Goal: Navigation & Orientation: Go to known website

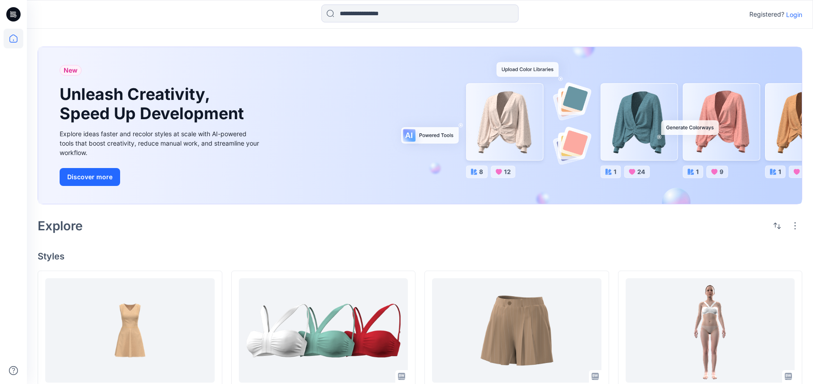
click at [789, 16] on p "Login" at bounding box center [794, 14] width 16 height 9
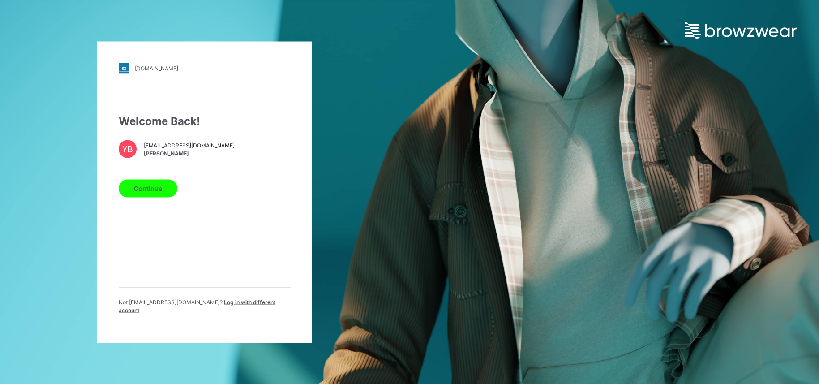
click at [125, 188] on button "Continue" at bounding box center [148, 188] width 59 height 18
click at [160, 197] on button "Continue" at bounding box center [148, 188] width 59 height 18
